Goal: Register for event/course

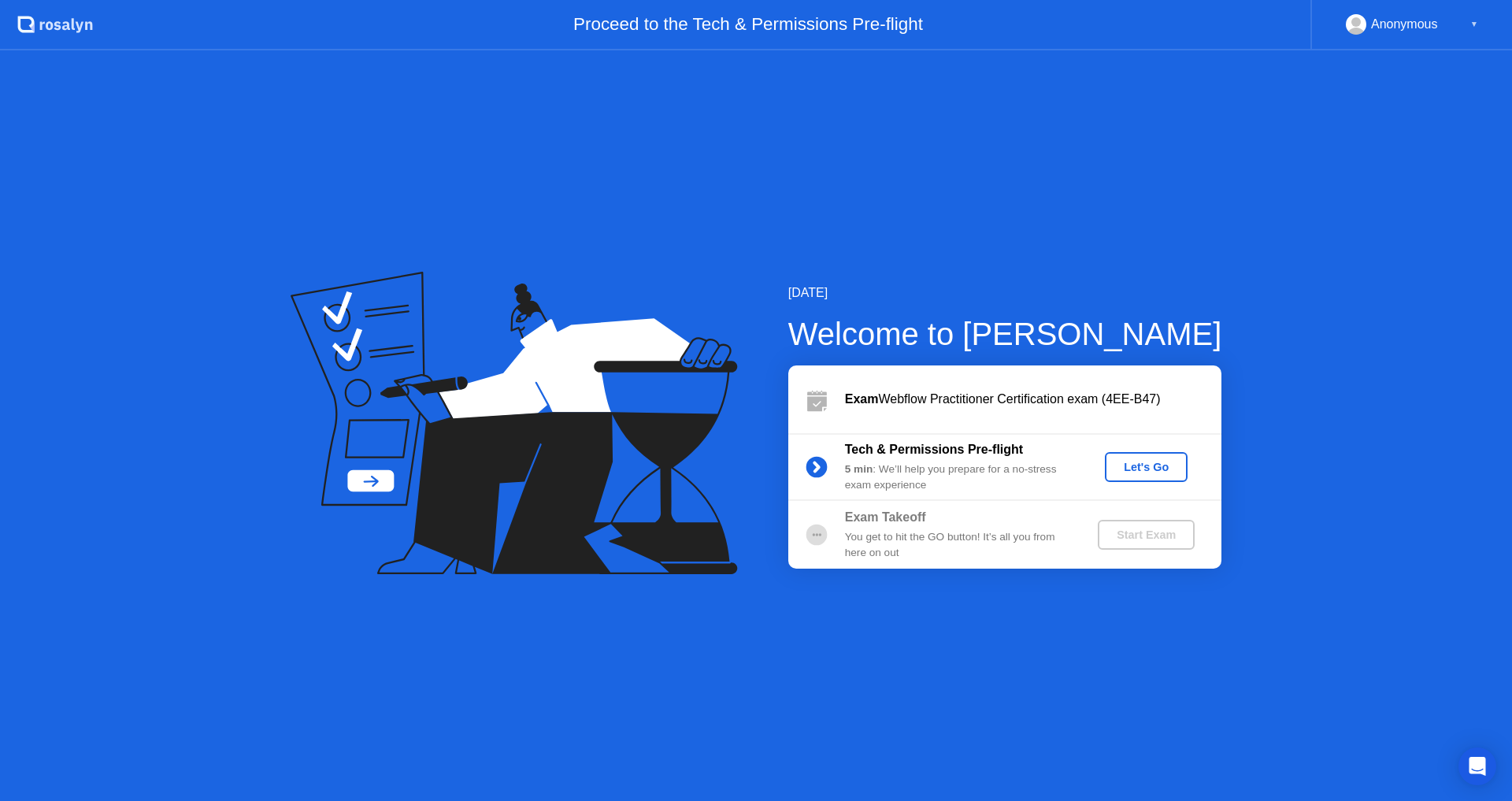
click at [1164, 478] on button "Let's Go" at bounding box center [1146, 467] width 83 height 30
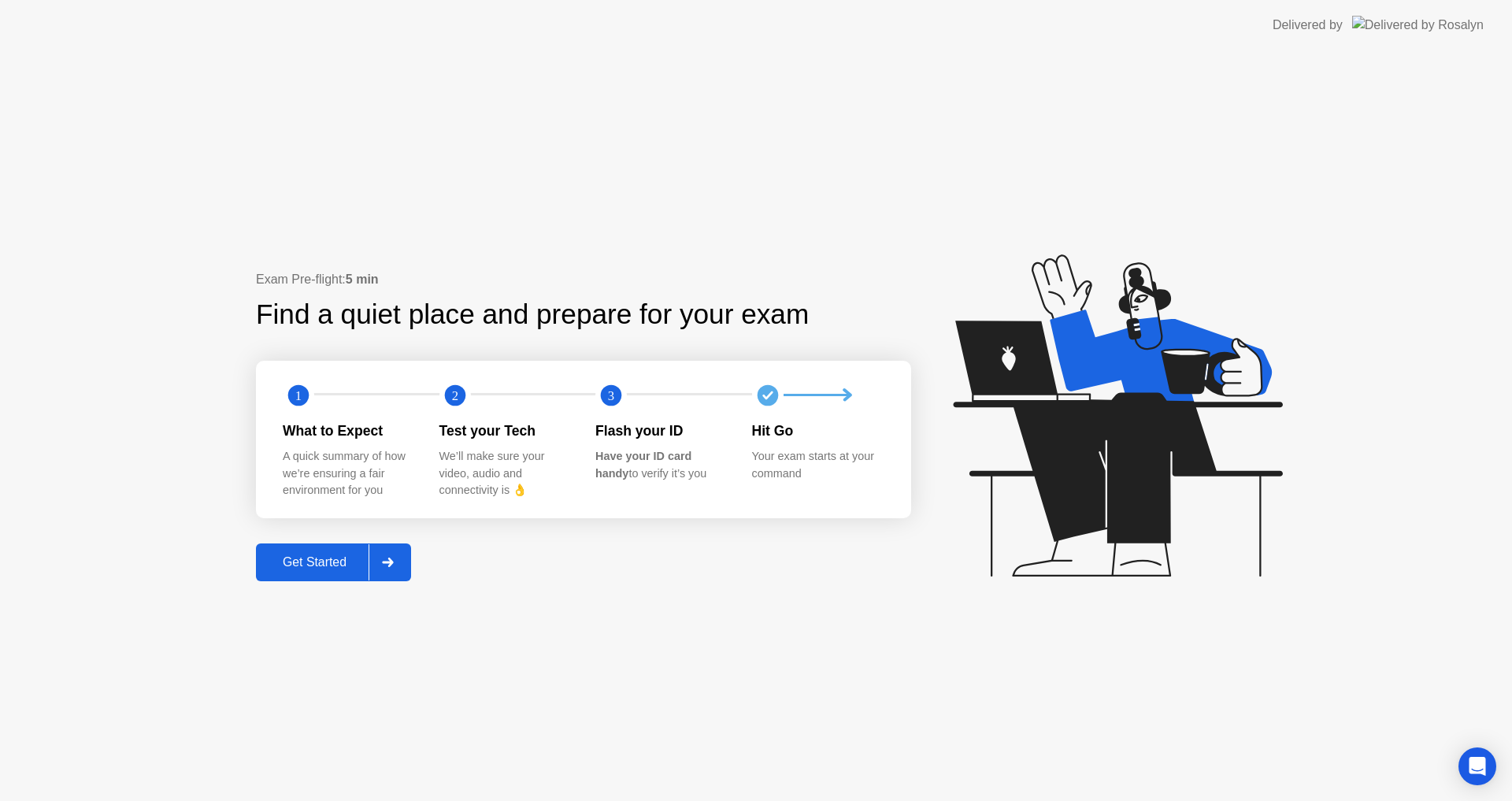
click at [310, 574] on button "Get Started" at bounding box center [333, 563] width 155 height 38
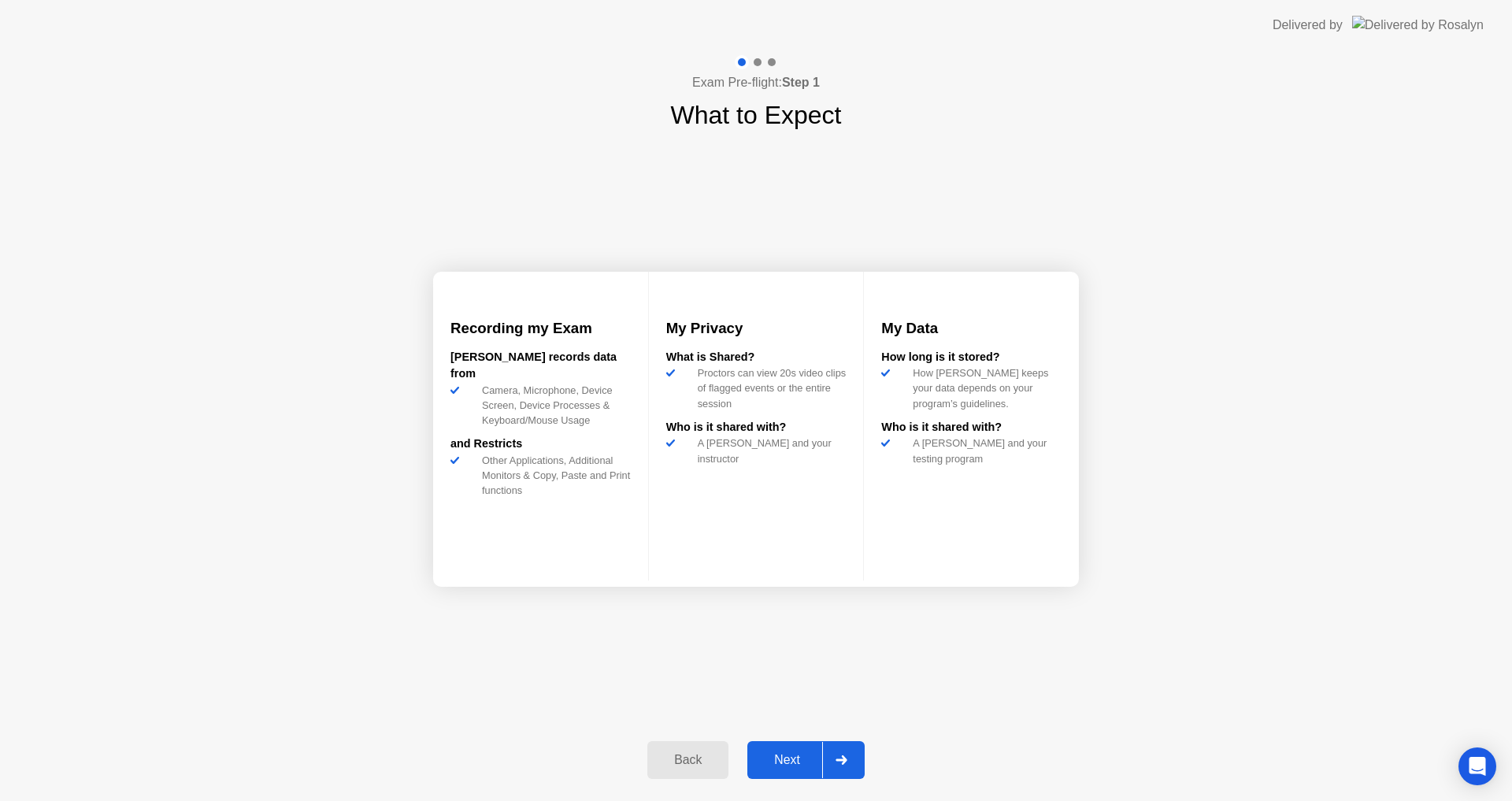
click at [808, 750] on button "Next" at bounding box center [805, 760] width 118 height 38
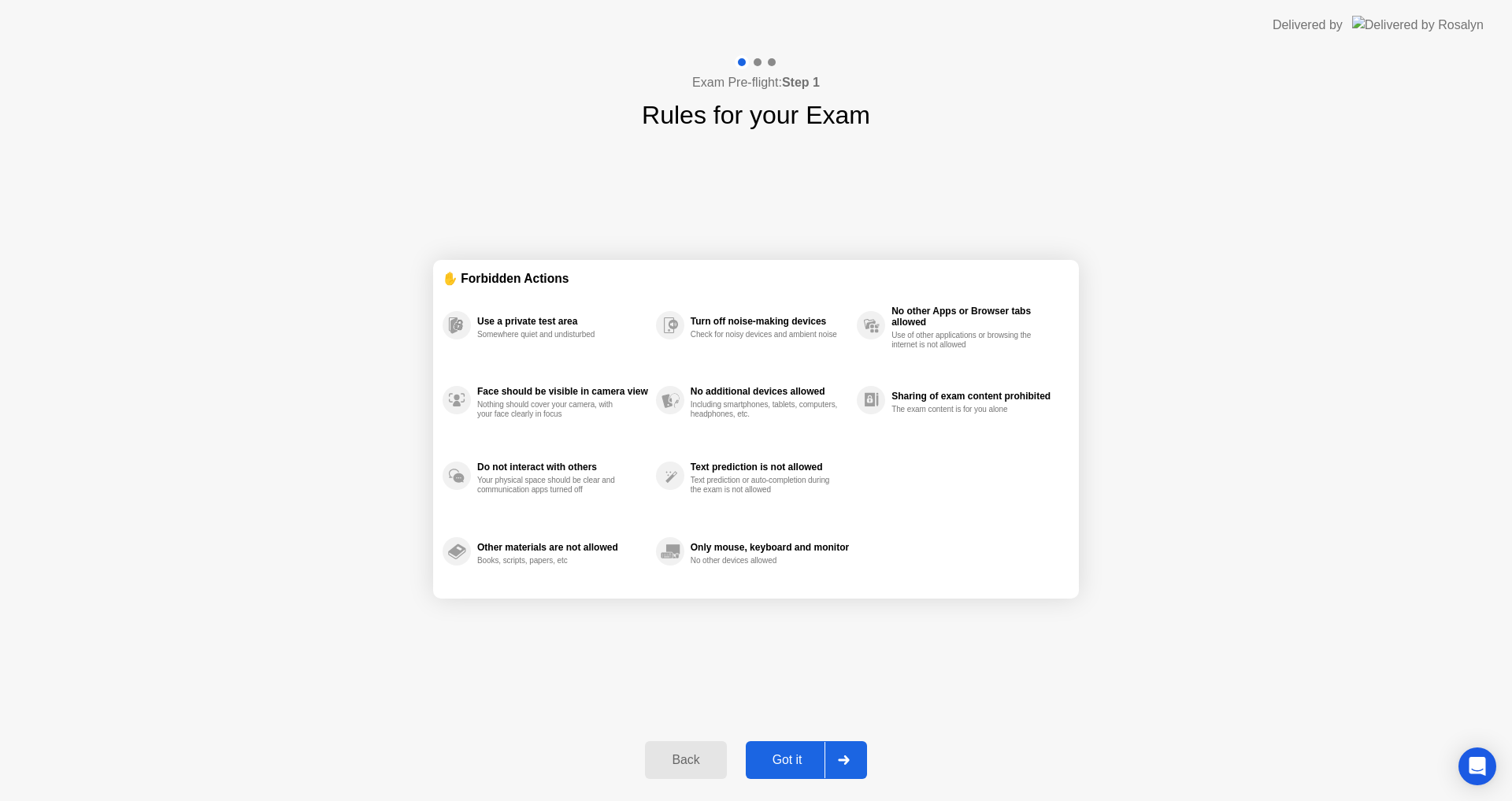
click at [791, 760] on div "Got it" at bounding box center [788, 760] width 74 height 14
select select "**********"
select select "*******"
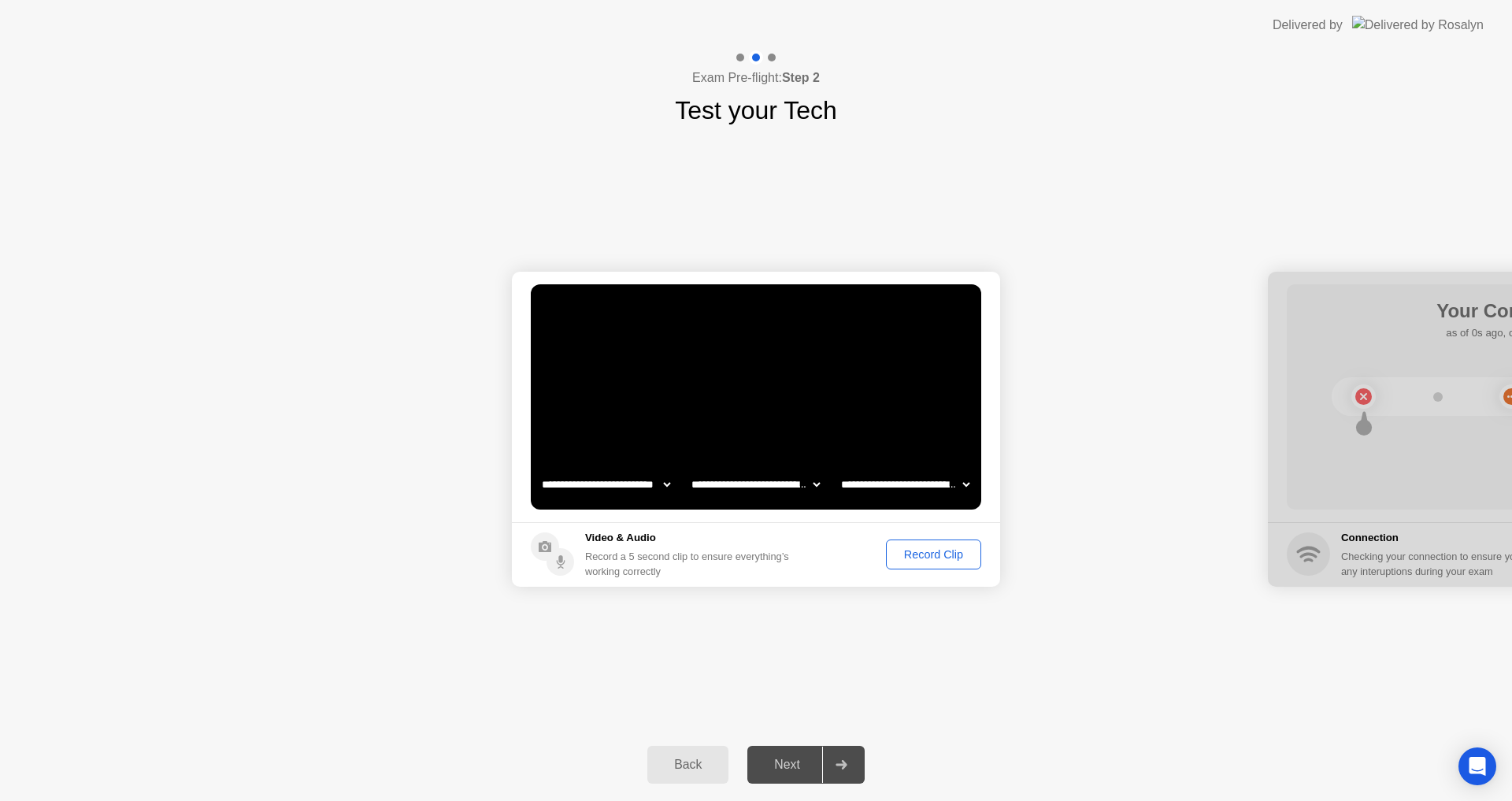
click at [931, 543] on button "Record Clip" at bounding box center [934, 555] width 95 height 30
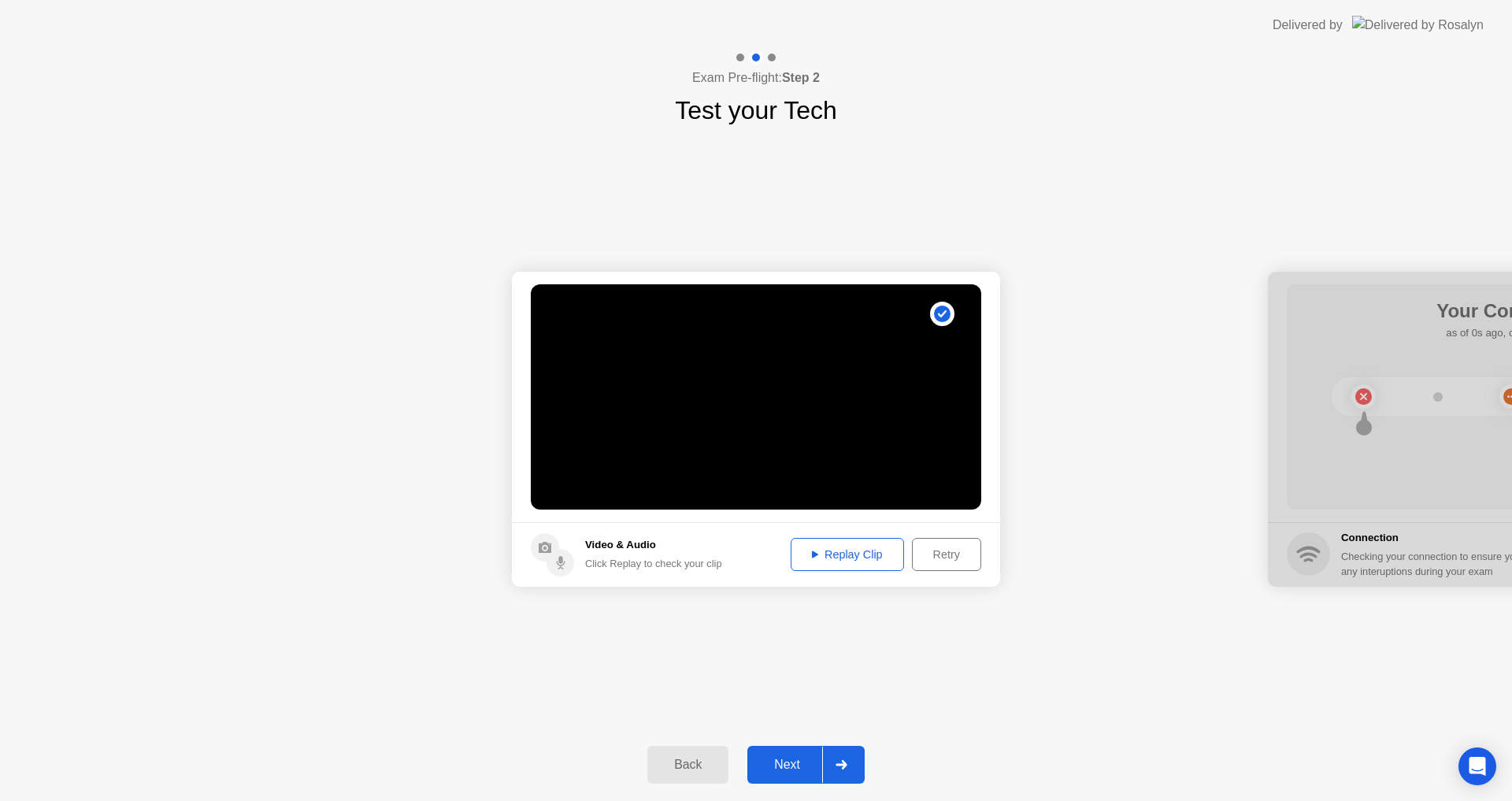
click at [799, 758] on div "Next" at bounding box center [787, 764] width 70 height 14
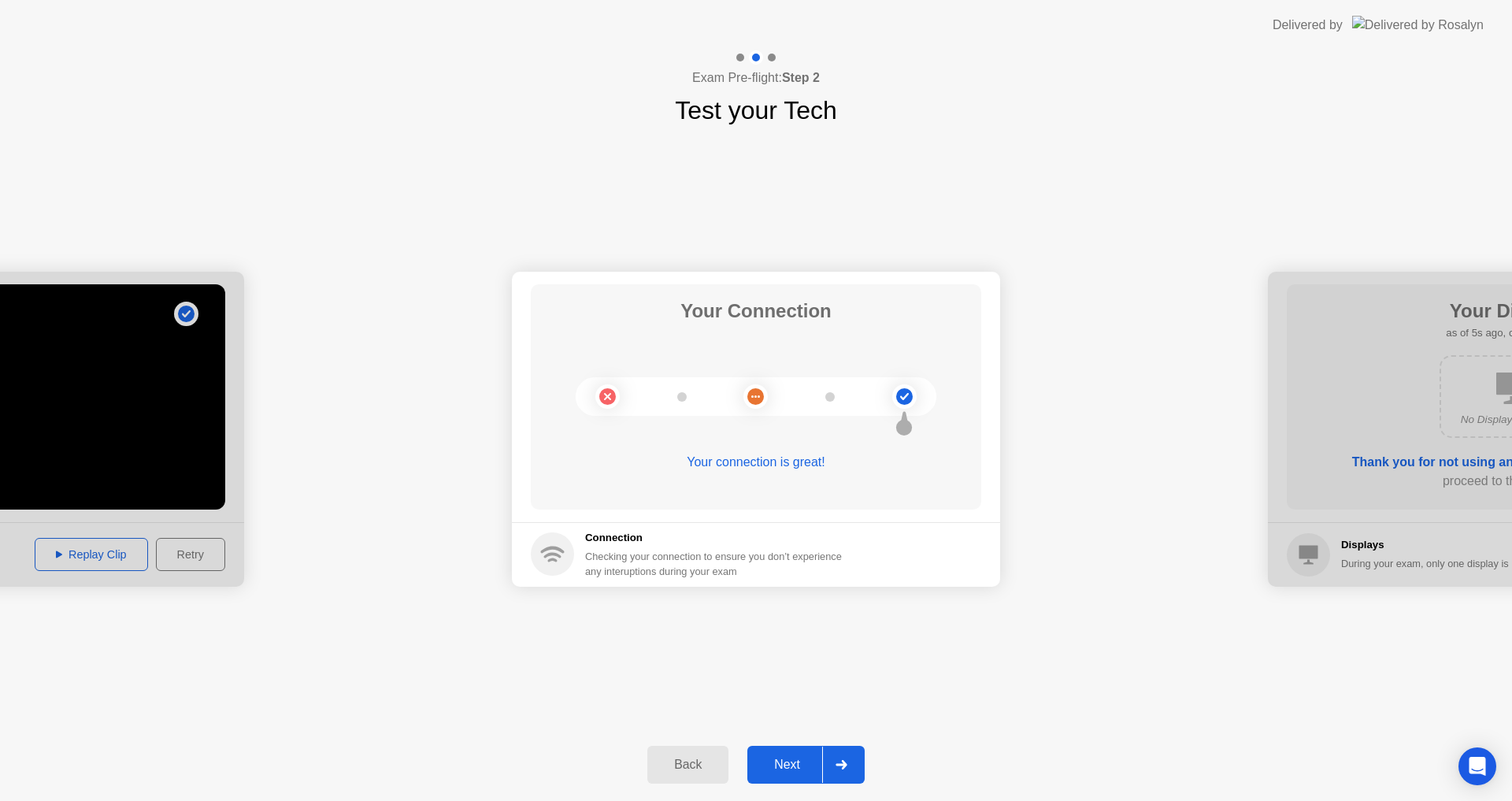
click at [813, 758] on div "Next" at bounding box center [787, 764] width 70 height 14
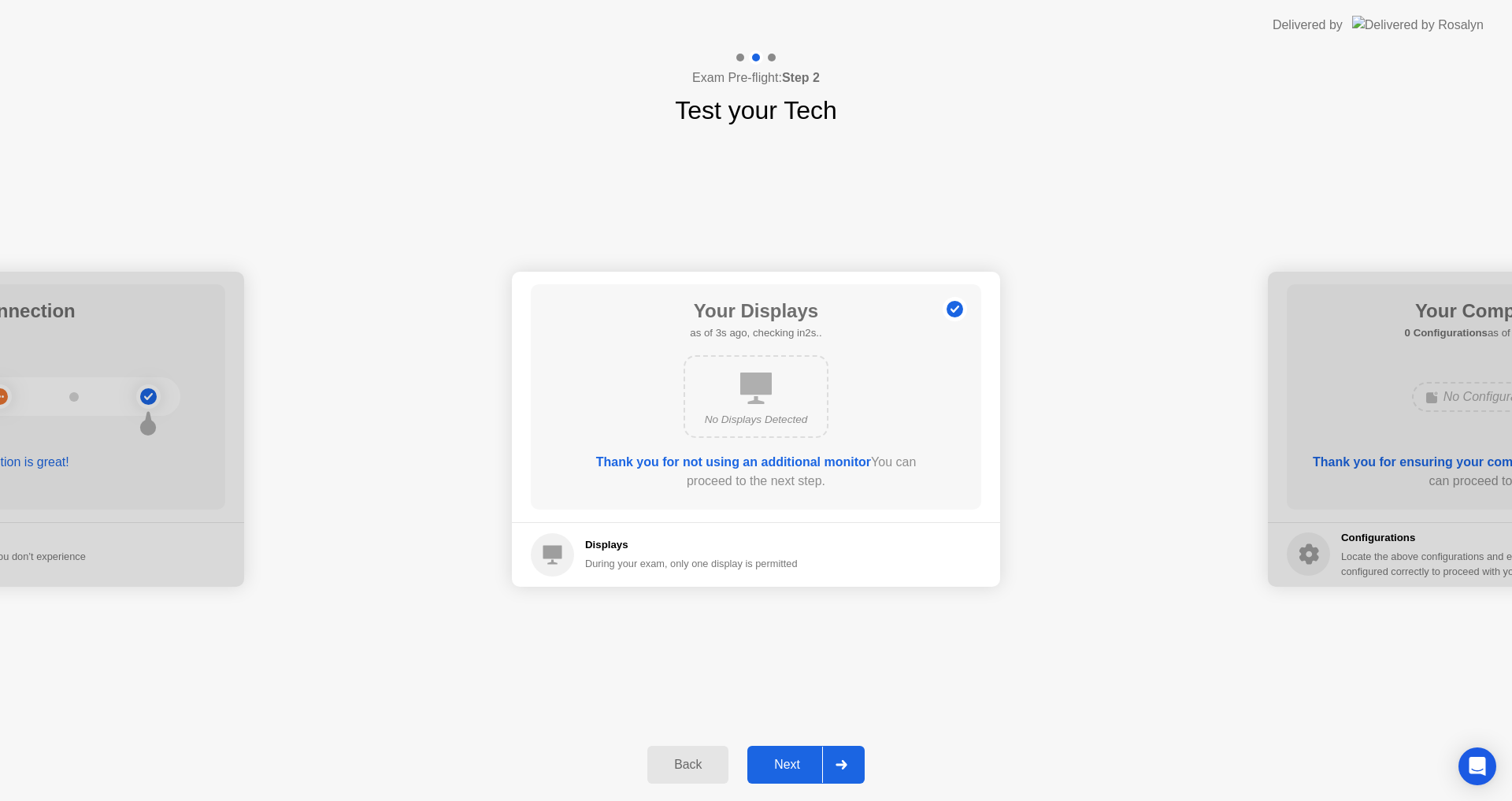
click at [808, 772] on div "Next" at bounding box center [787, 764] width 70 height 14
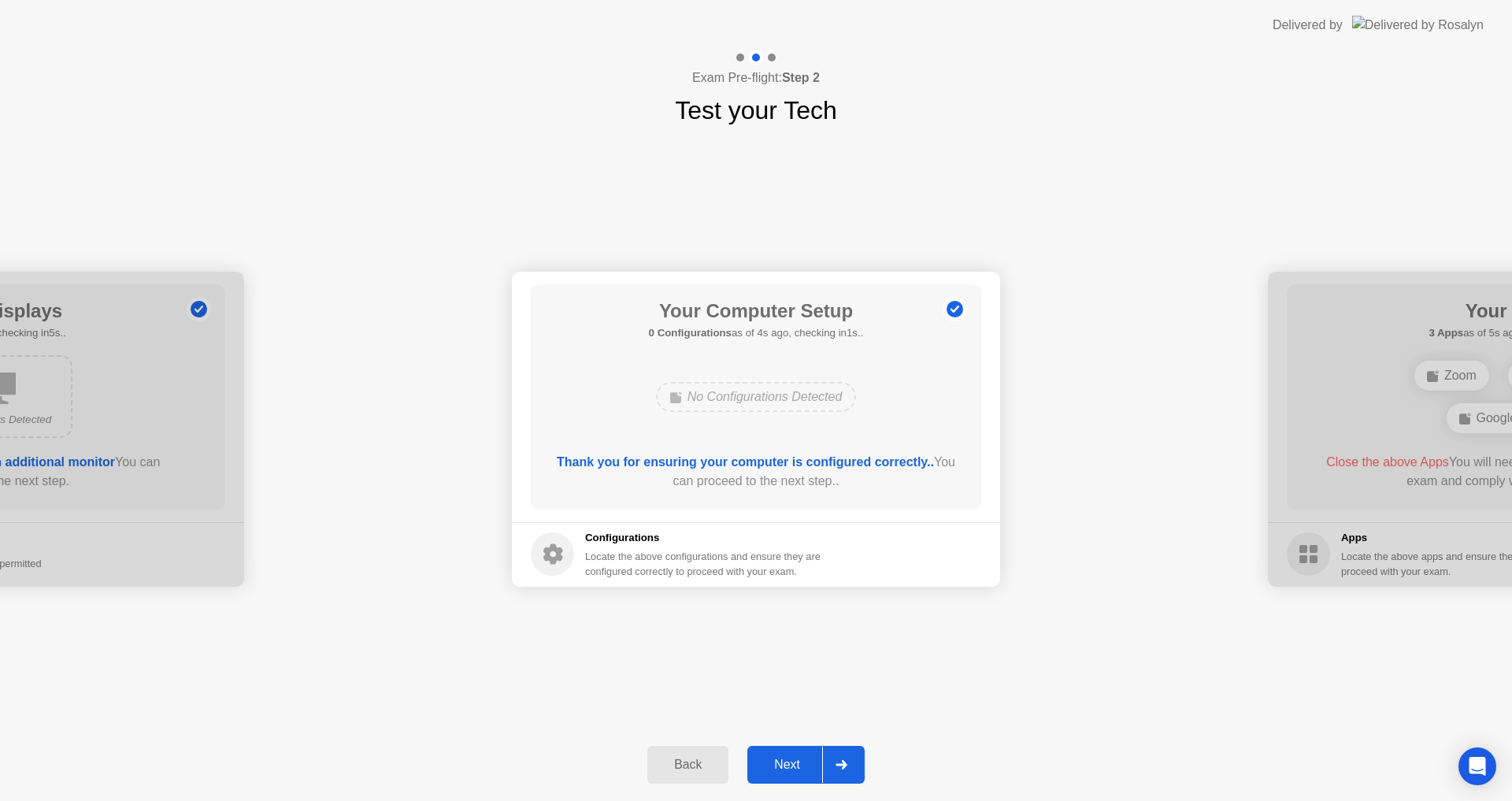
click at [806, 760] on div "Next" at bounding box center [787, 764] width 70 height 14
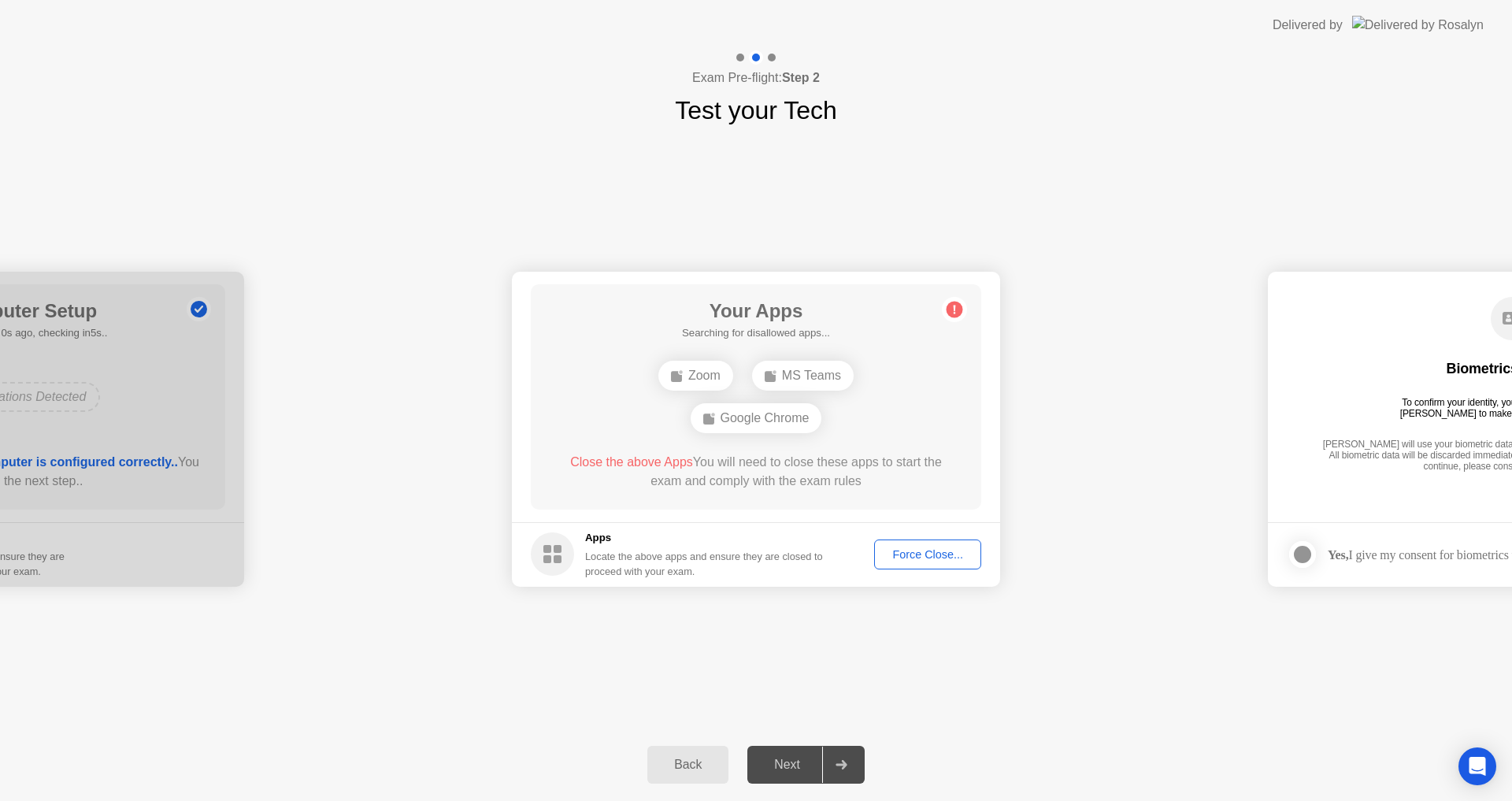
click at [725, 637] on div "**********" at bounding box center [756, 429] width 1512 height 599
click at [883, 551] on div "Force Close..." at bounding box center [928, 554] width 96 height 12
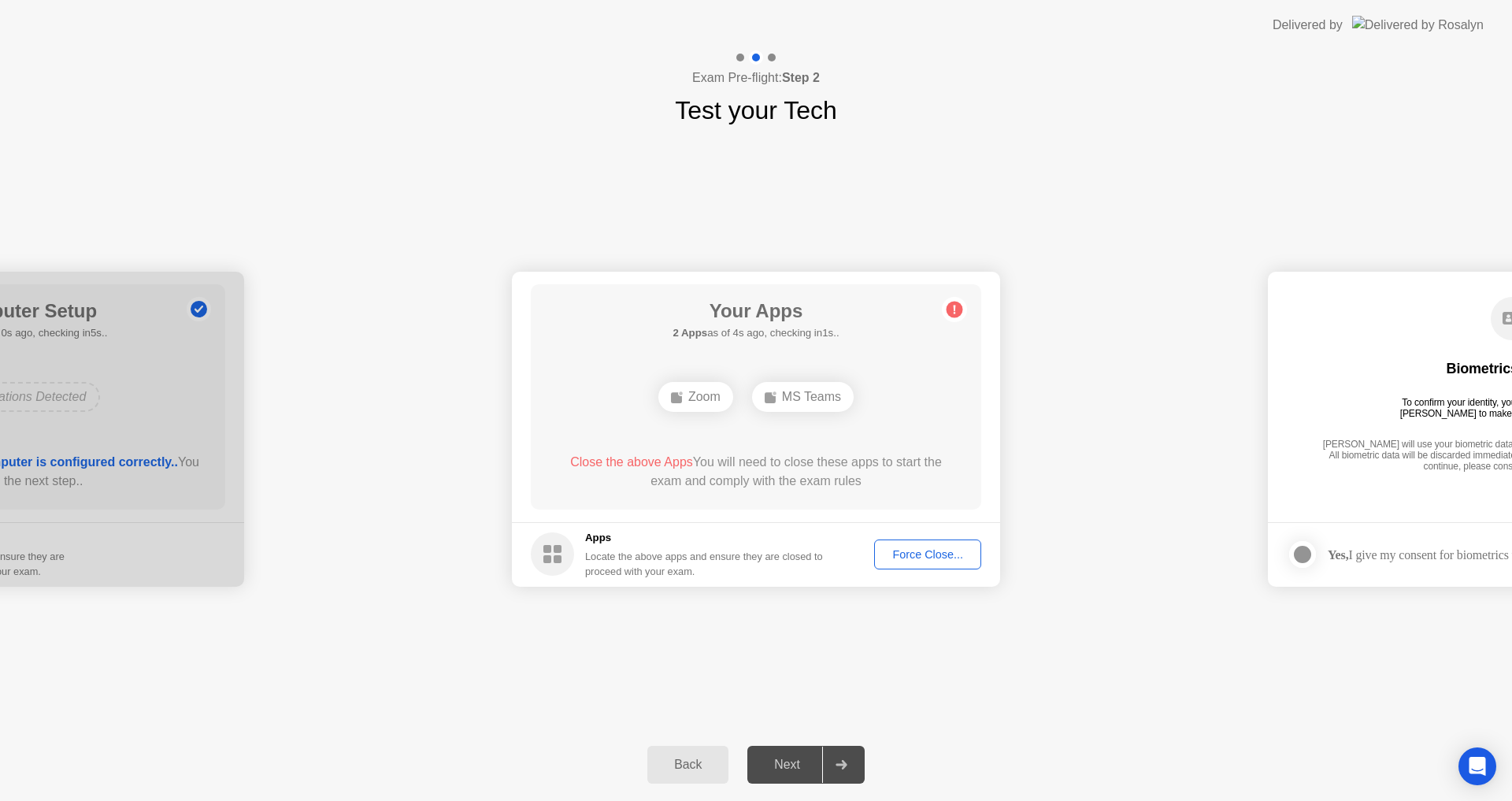
click at [705, 400] on div "Zoom" at bounding box center [695, 397] width 74 height 30
click at [799, 399] on div "MS Teams" at bounding box center [803, 397] width 102 height 30
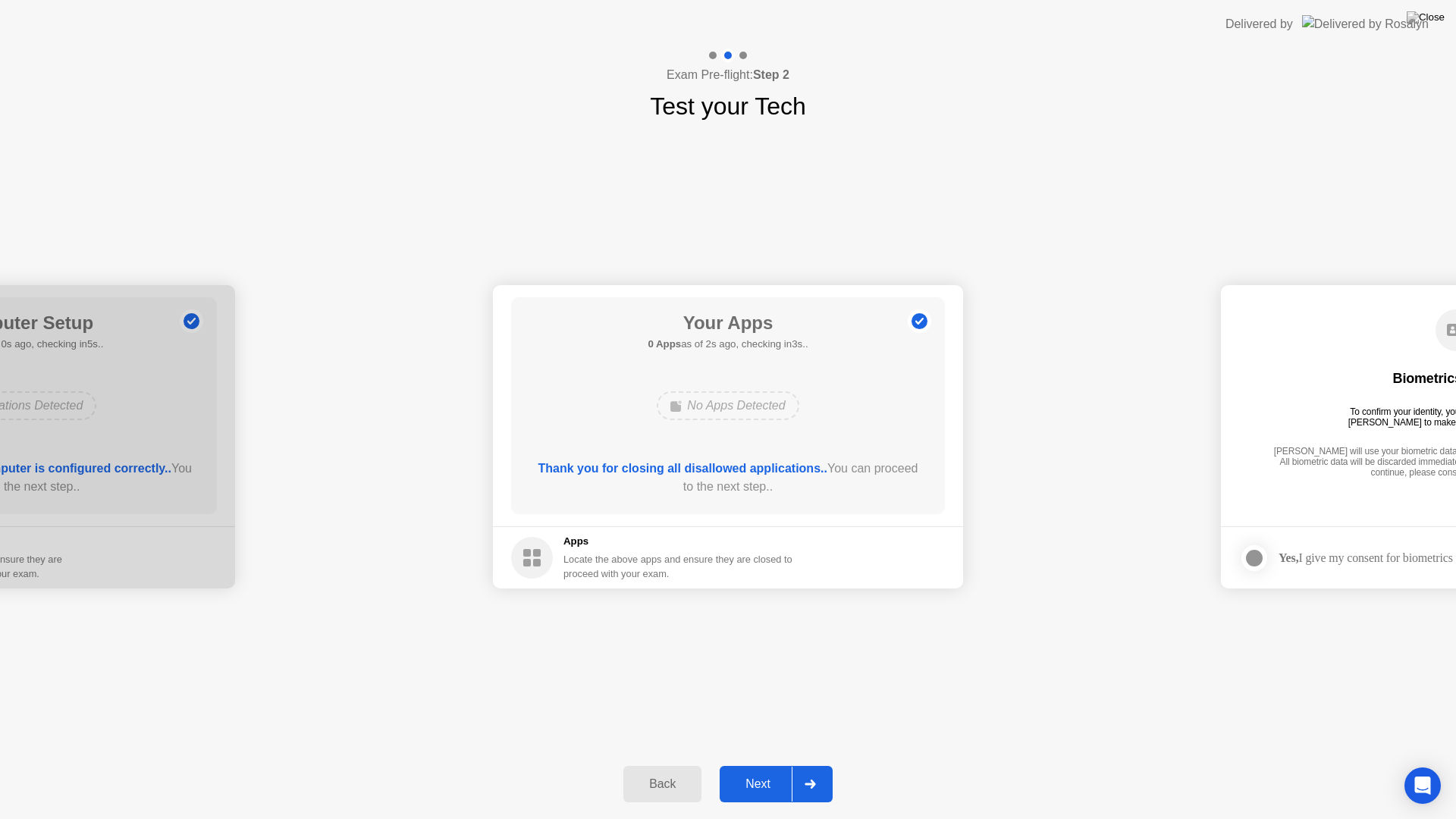
click at [784, 770] on div "Next" at bounding box center [757, 784] width 67 height 14
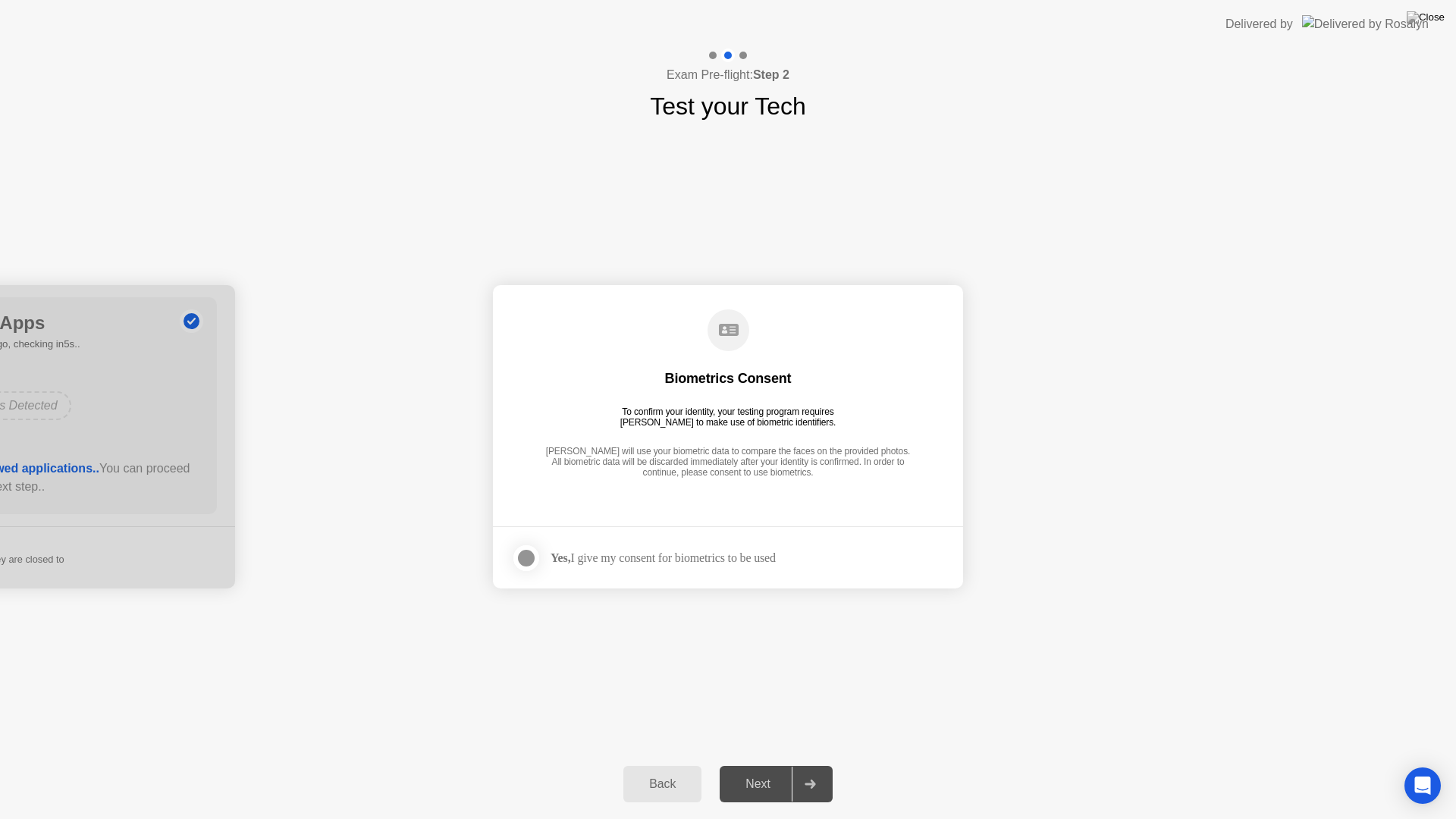
click at [664, 548] on div "Yes, I give my consent for biometrics to be used" at bounding box center [643, 558] width 265 height 30
click at [518, 561] on div at bounding box center [526, 558] width 18 height 18
click at [771, 770] on div "Next" at bounding box center [757, 784] width 67 height 14
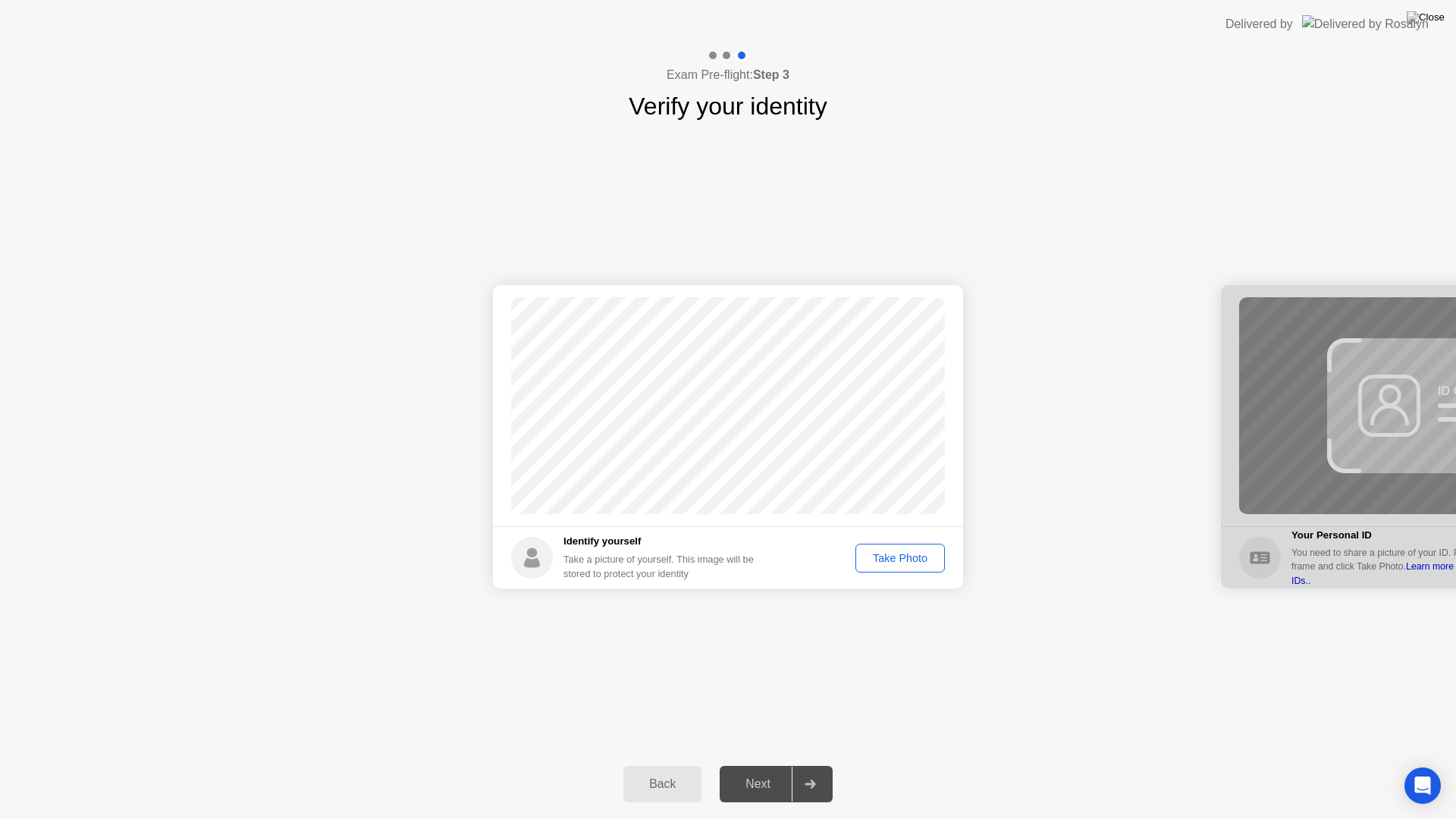
click at [913, 557] on div "Take Photo" at bounding box center [900, 558] width 79 height 12
click at [777, 770] on button "Next" at bounding box center [776, 784] width 113 height 36
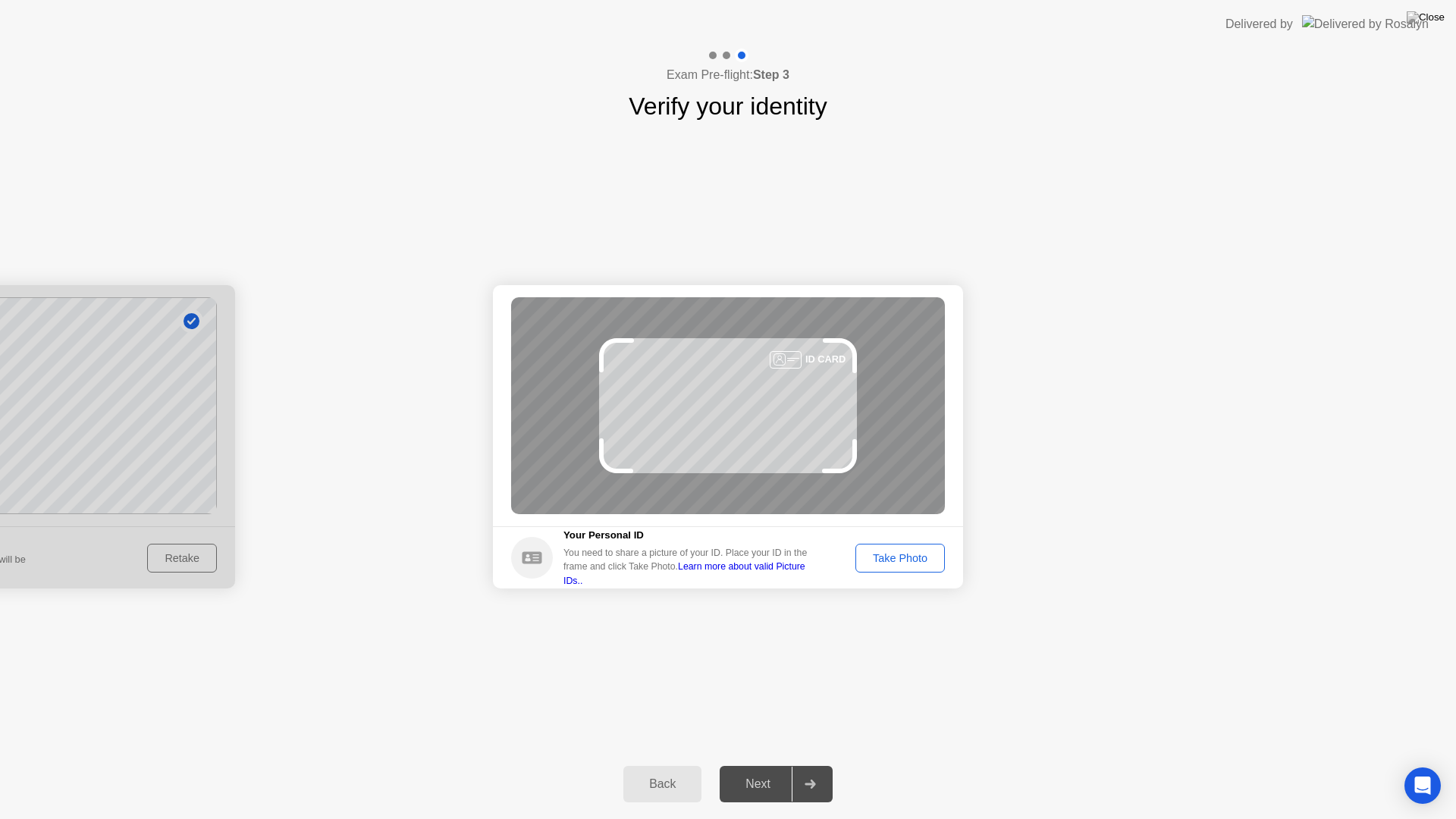
click at [905, 561] on div "Take Photo" at bounding box center [900, 558] width 79 height 12
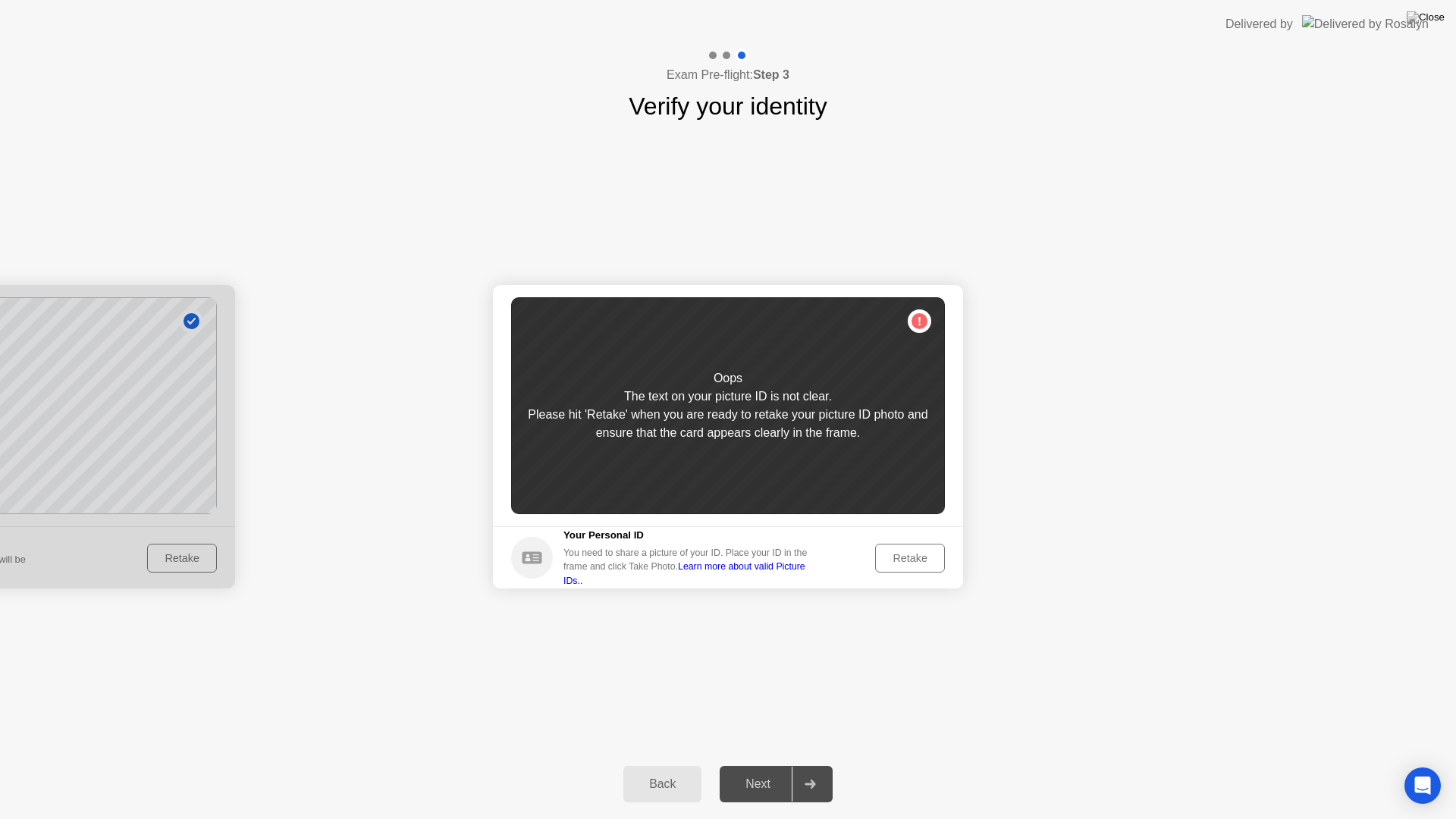
click at [897, 559] on div "Retake" at bounding box center [910, 558] width 59 height 12
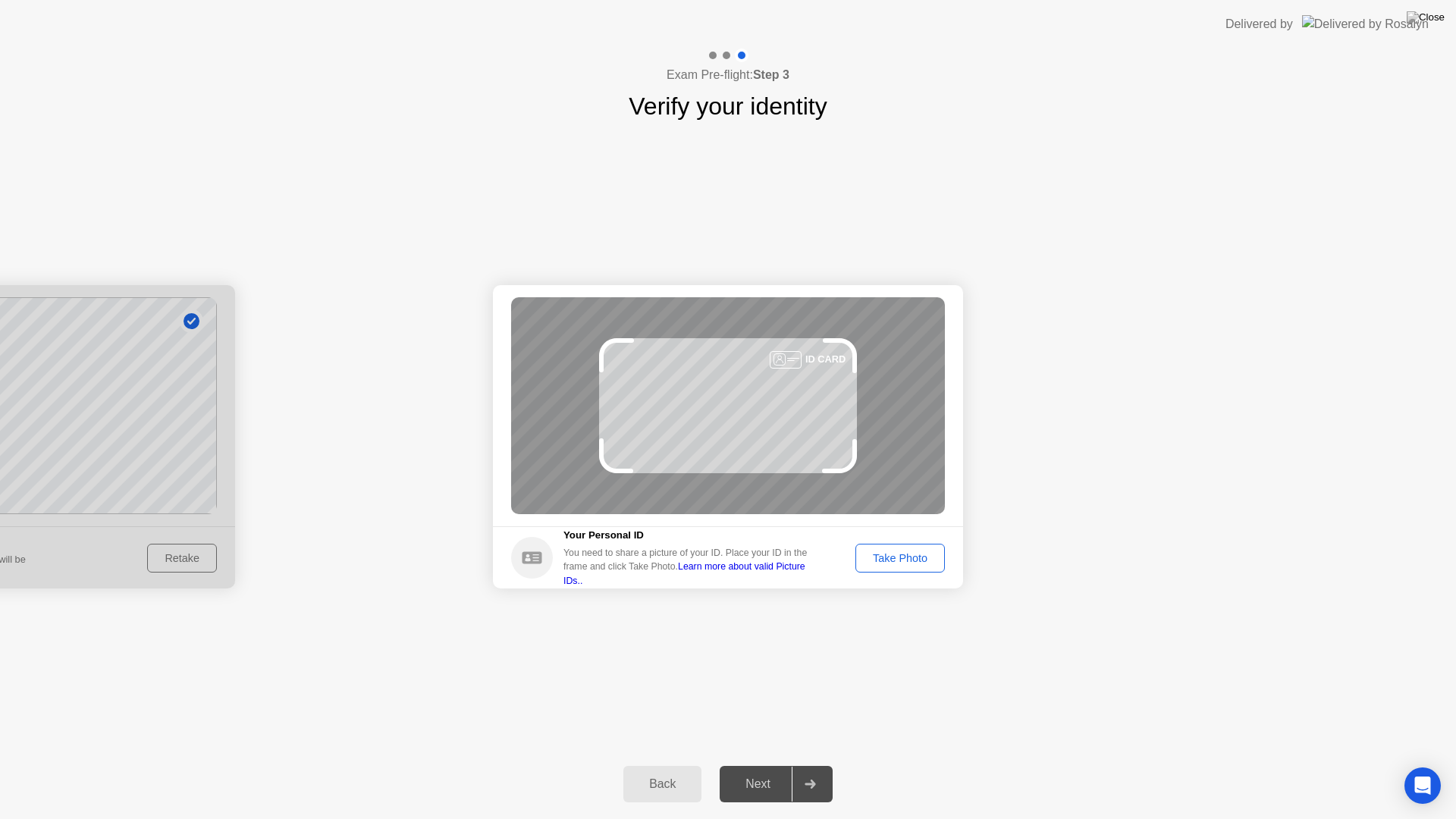
click at [897, 559] on div "Take Photo" at bounding box center [900, 558] width 79 height 12
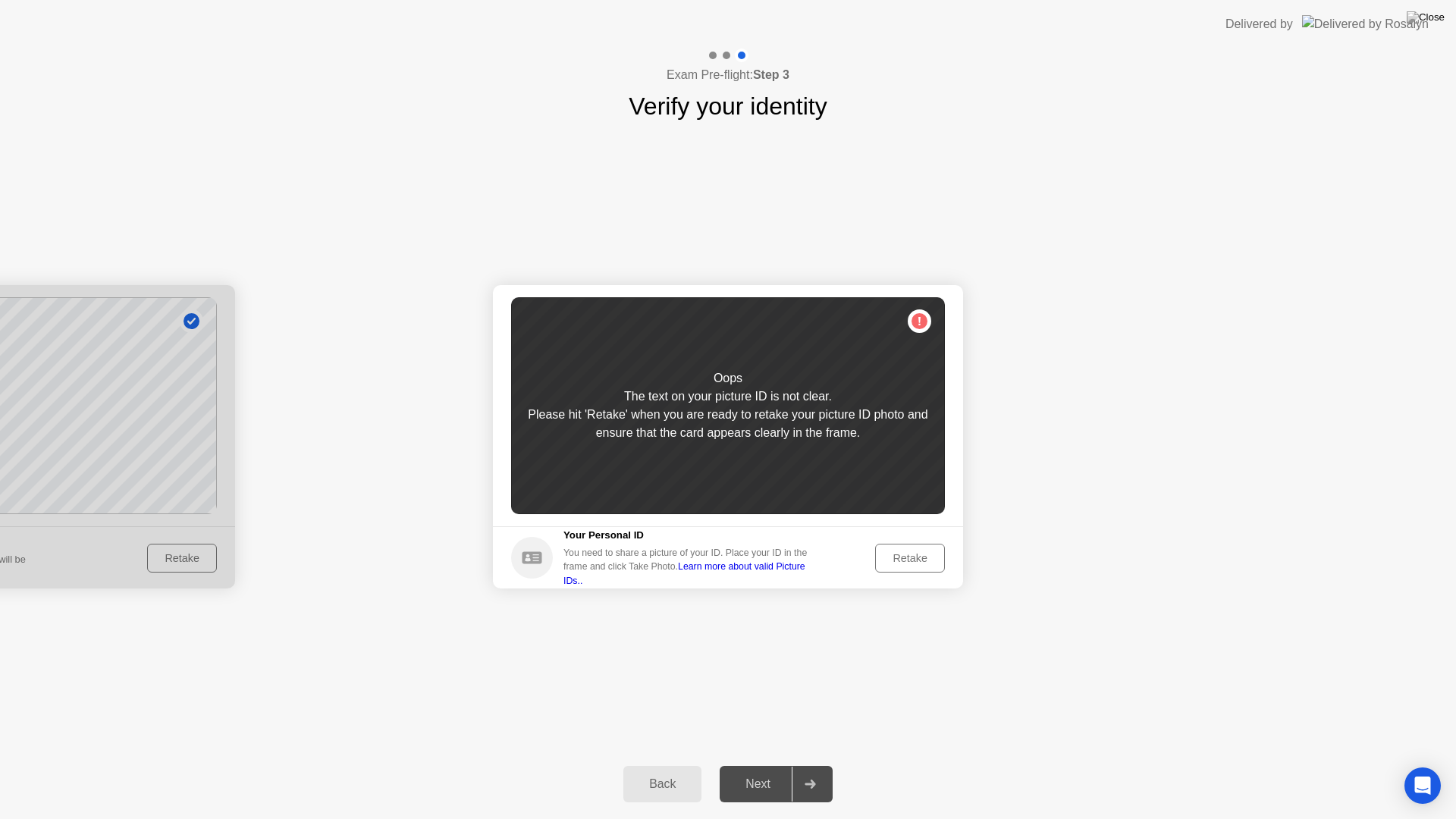
click at [897, 559] on div "Retake" at bounding box center [910, 558] width 59 height 12
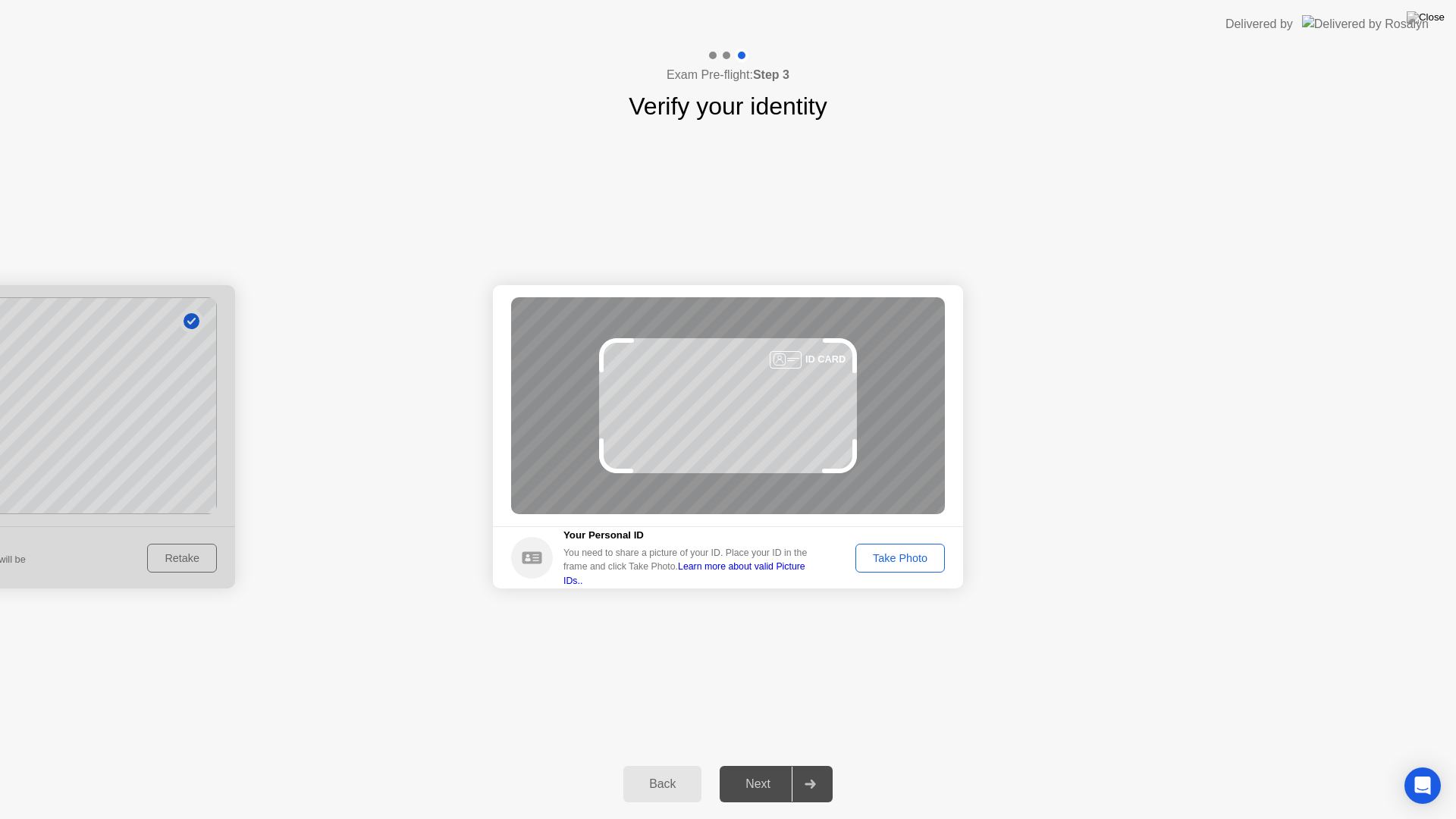
drag, startPoint x: 904, startPoint y: 561, endPoint x: 877, endPoint y: 667, distance: 109.4
click at [877, 667] on div "Success Photo is correctly taken Identify yourself Take a picture of yourself. …" at bounding box center [728, 436] width 1456 height 625
click at [931, 568] on button "Take Photo" at bounding box center [900, 558] width 90 height 29
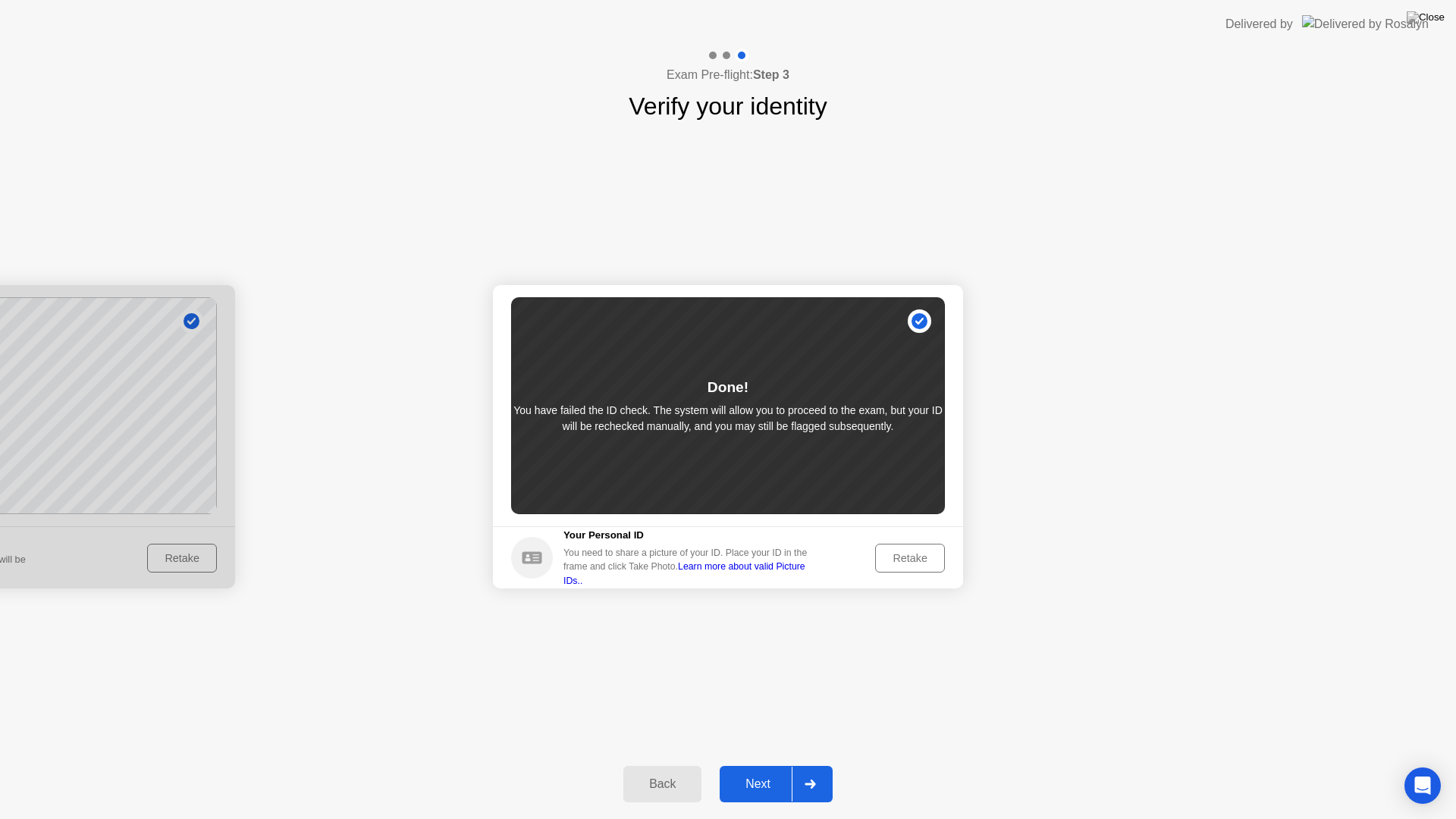
click at [931, 568] on button "Retake" at bounding box center [910, 558] width 70 height 29
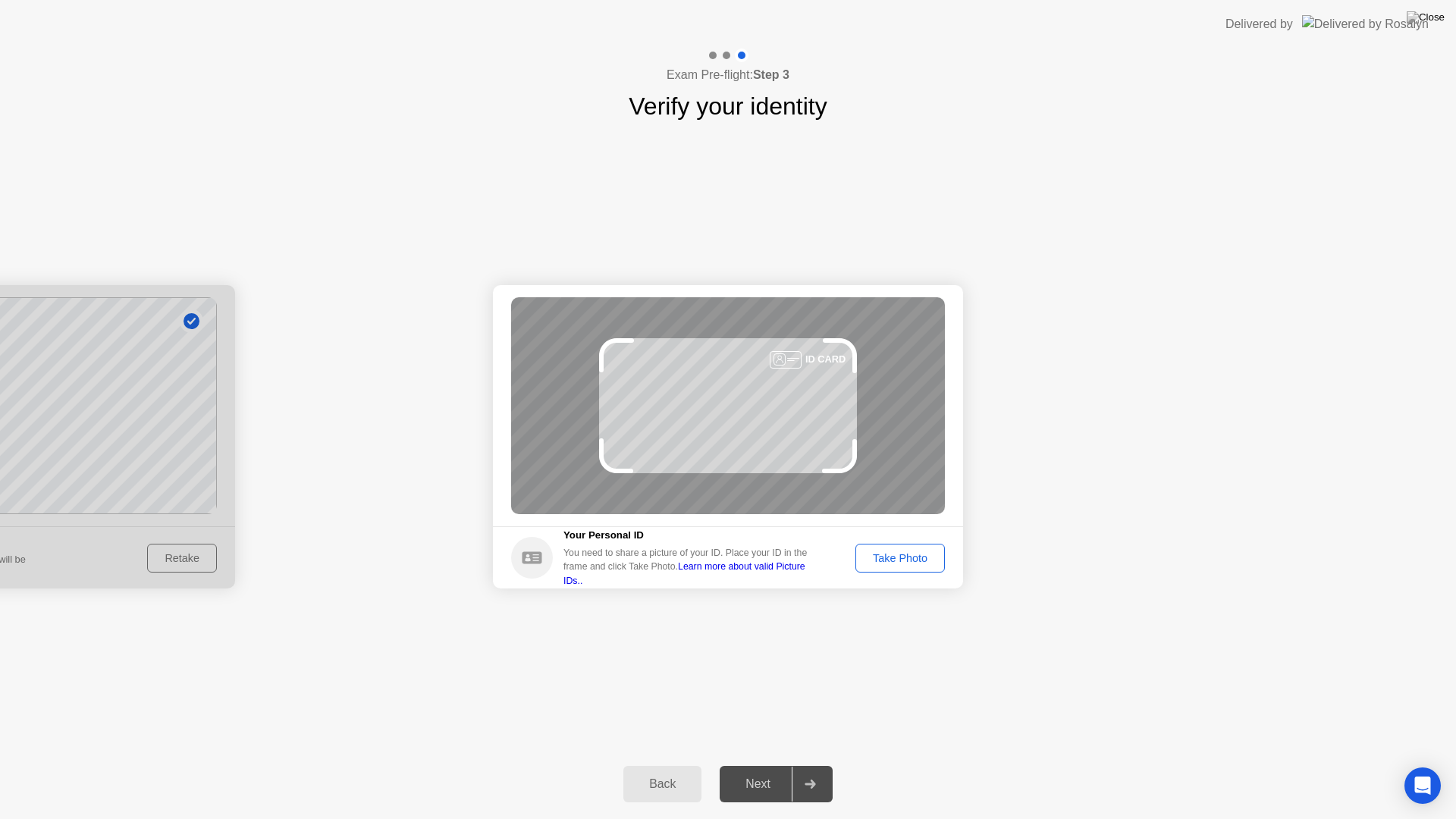
click at [931, 568] on button "Take Photo" at bounding box center [900, 558] width 90 height 29
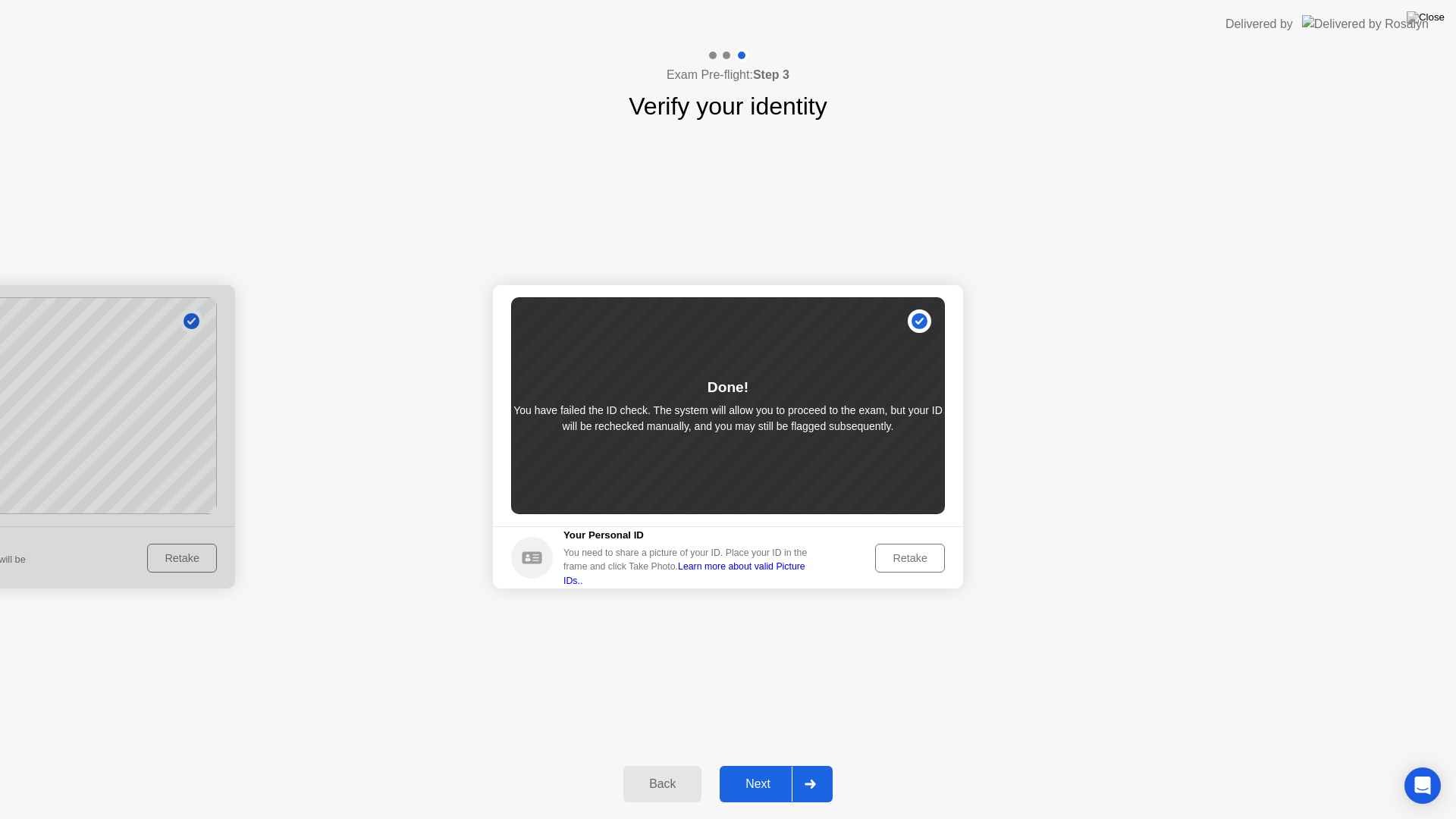
click at [801, 750] on div "Back Next" at bounding box center [728, 784] width 1456 height 70
click at [778, 770] on button "Next" at bounding box center [776, 784] width 113 height 36
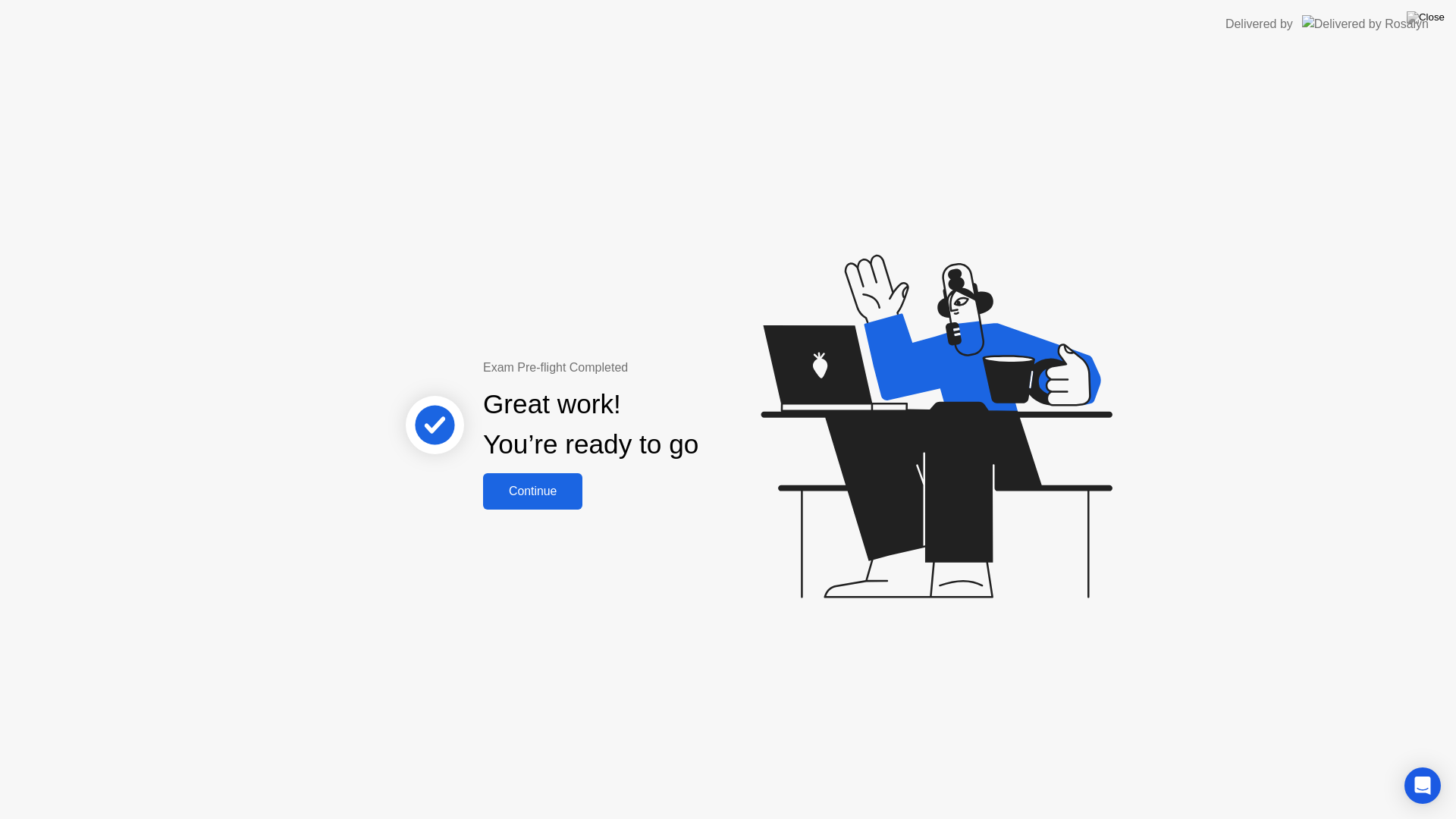
click at [563, 485] on div "Continue" at bounding box center [533, 491] width 90 height 14
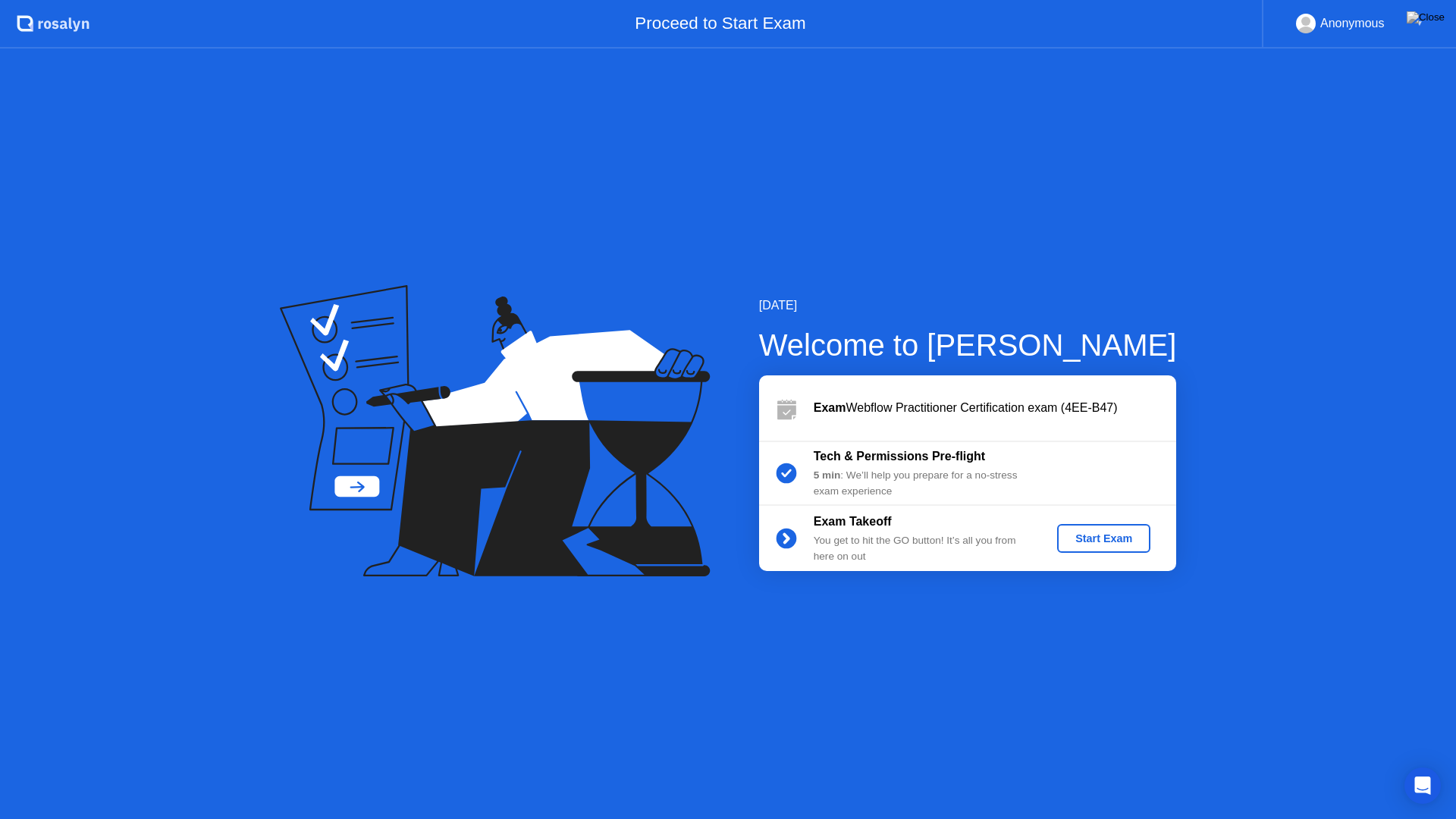
click at [1112, 532] on div "Start Exam" at bounding box center [1103, 538] width 81 height 12
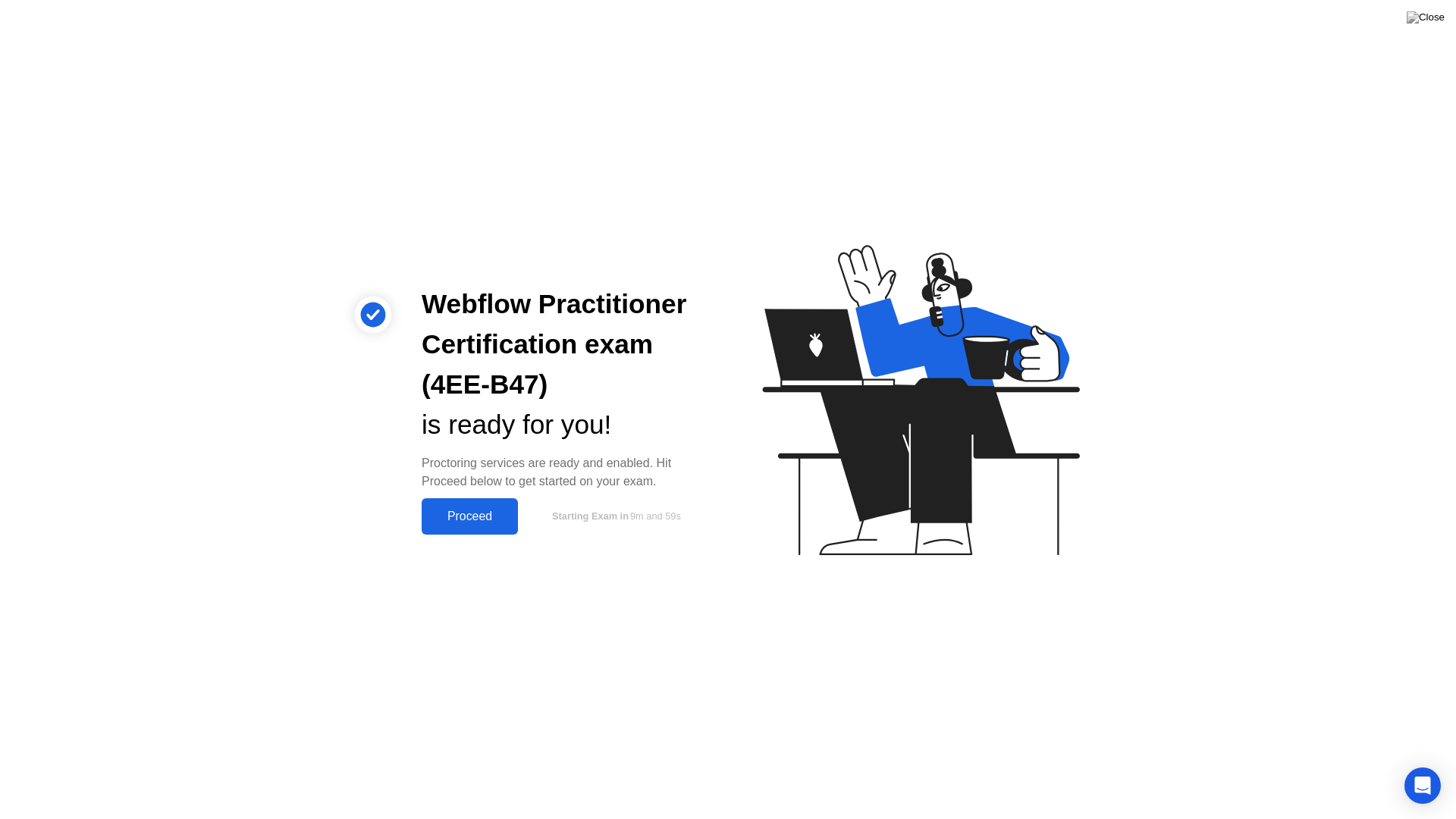
click at [495, 515] on div "Proceed" at bounding box center [470, 516] width 87 height 14
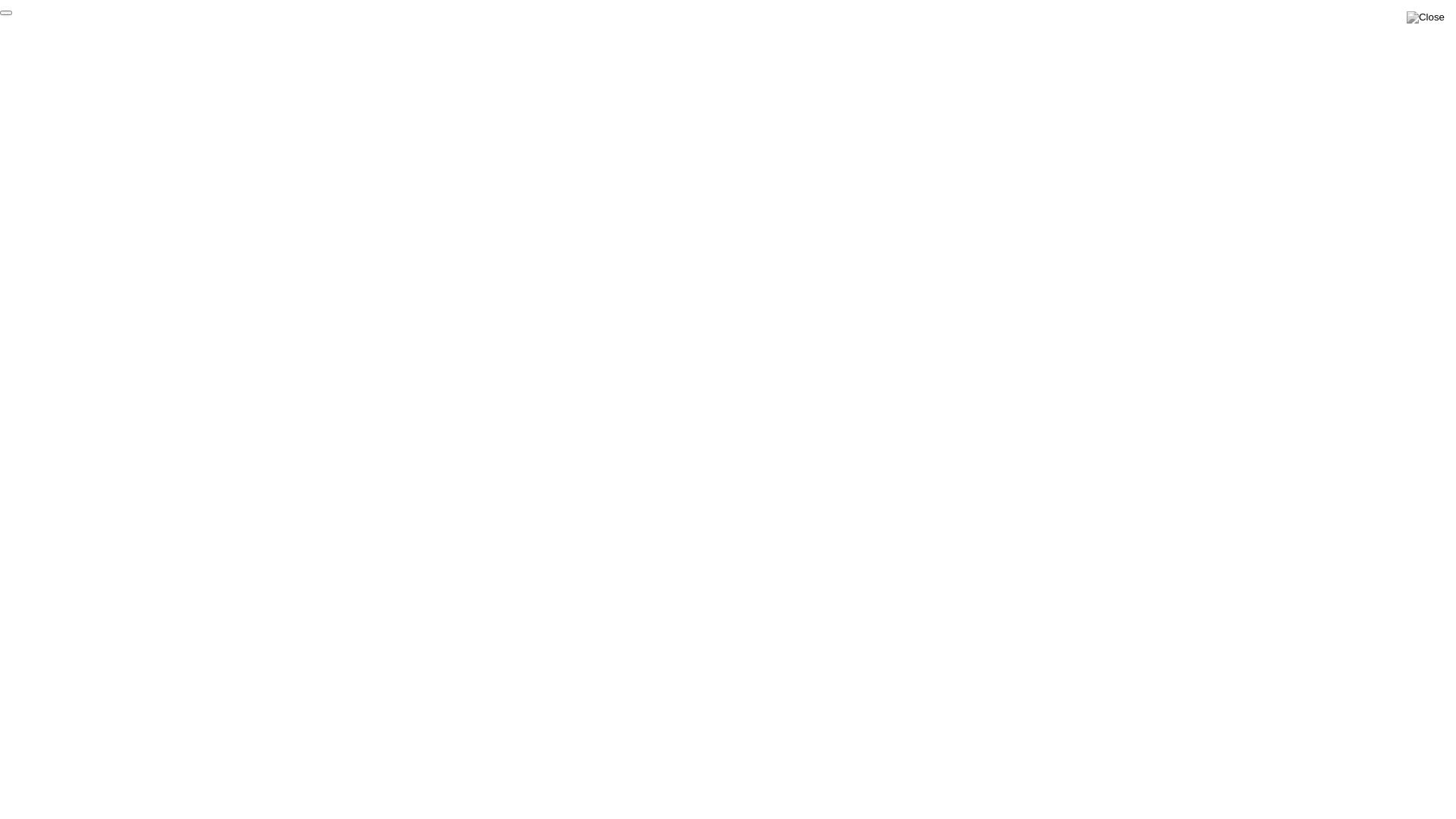
click at [12, 15] on button "End Proctoring Session" at bounding box center [5, 13] width 12 height 5
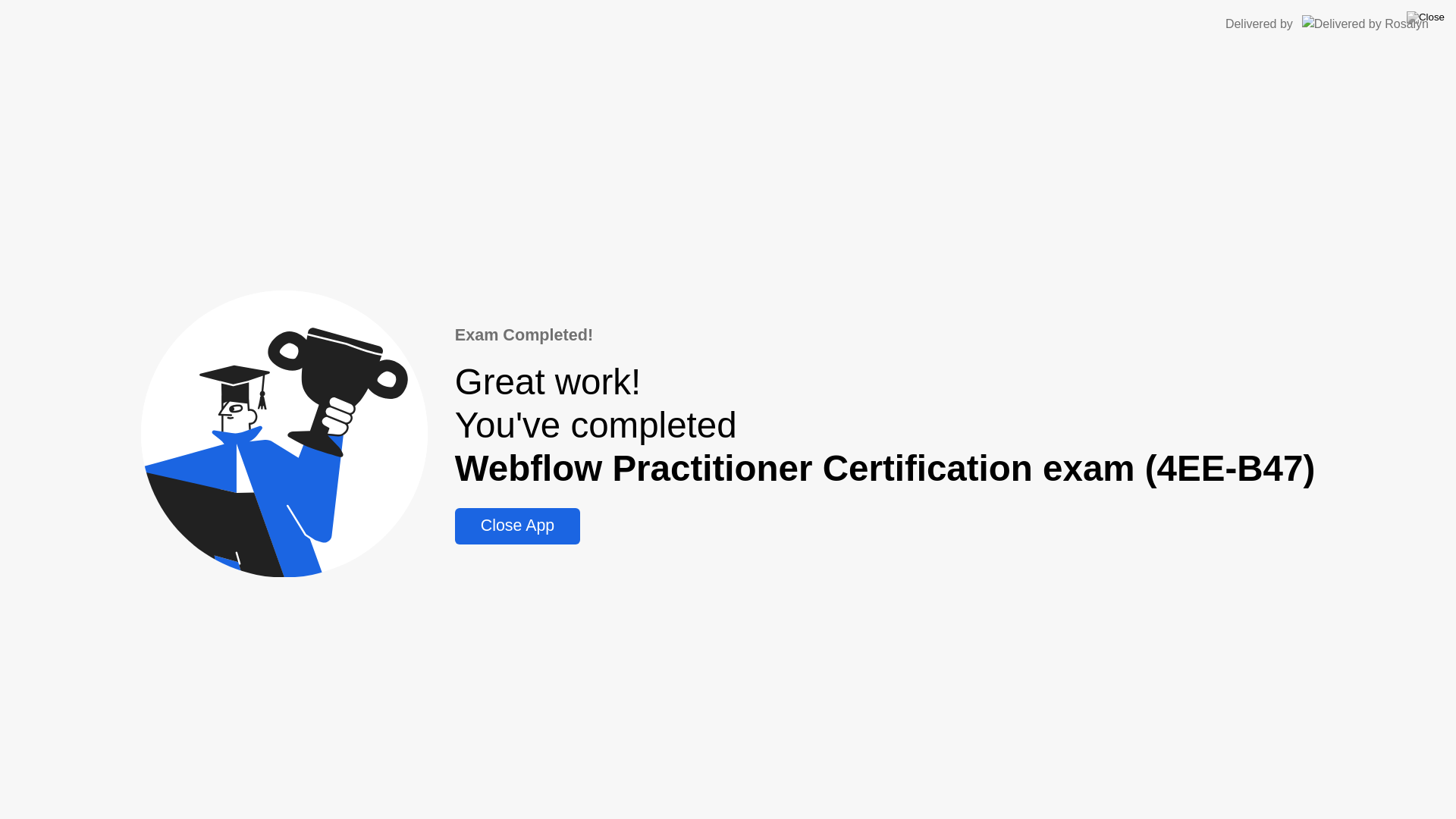
click at [503, 528] on div "Close App" at bounding box center [518, 525] width 116 height 19
